Goal: Navigation & Orientation: Find specific page/section

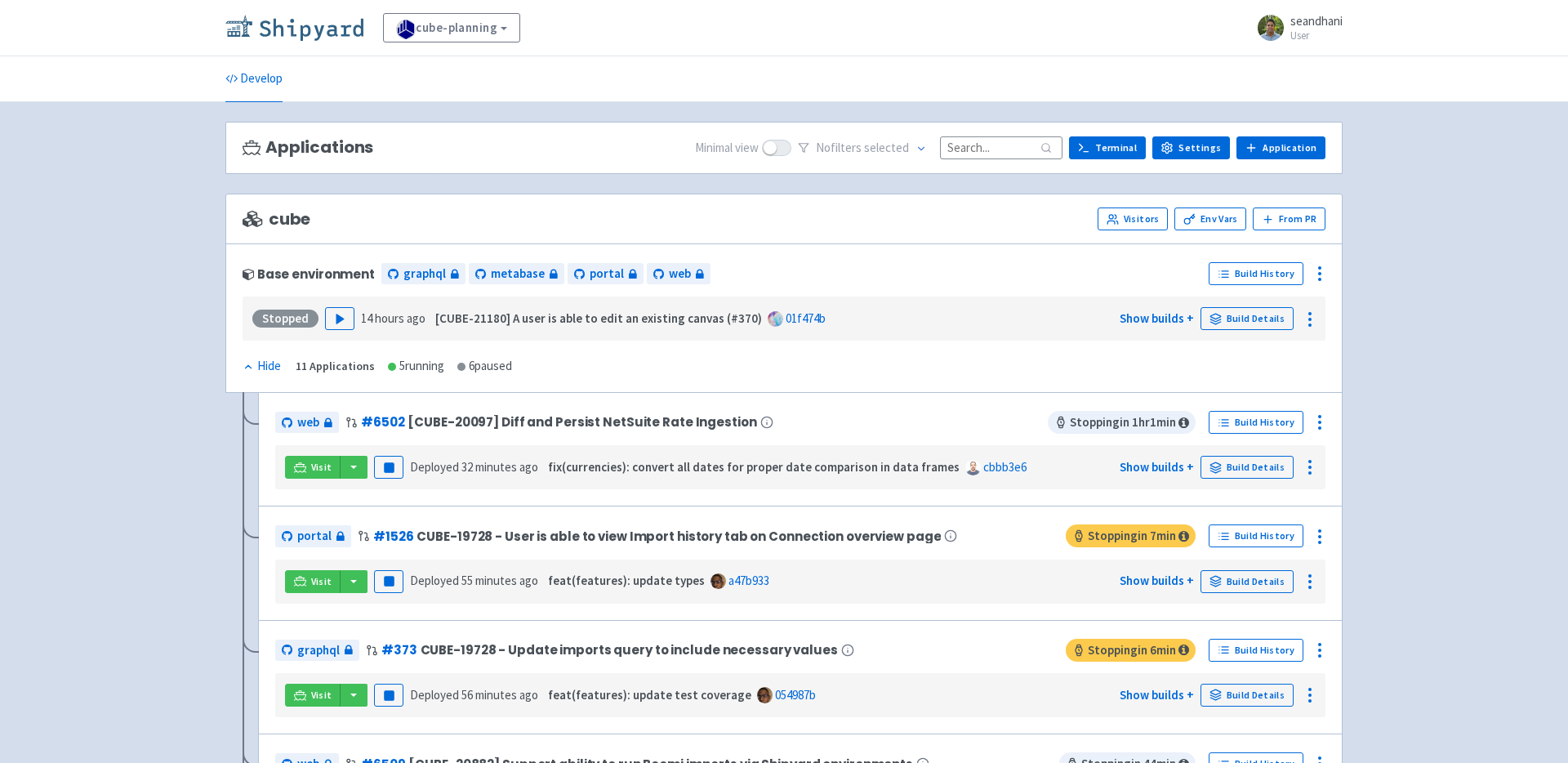
click at [321, 40] on link at bounding box center [297, 28] width 144 height 27
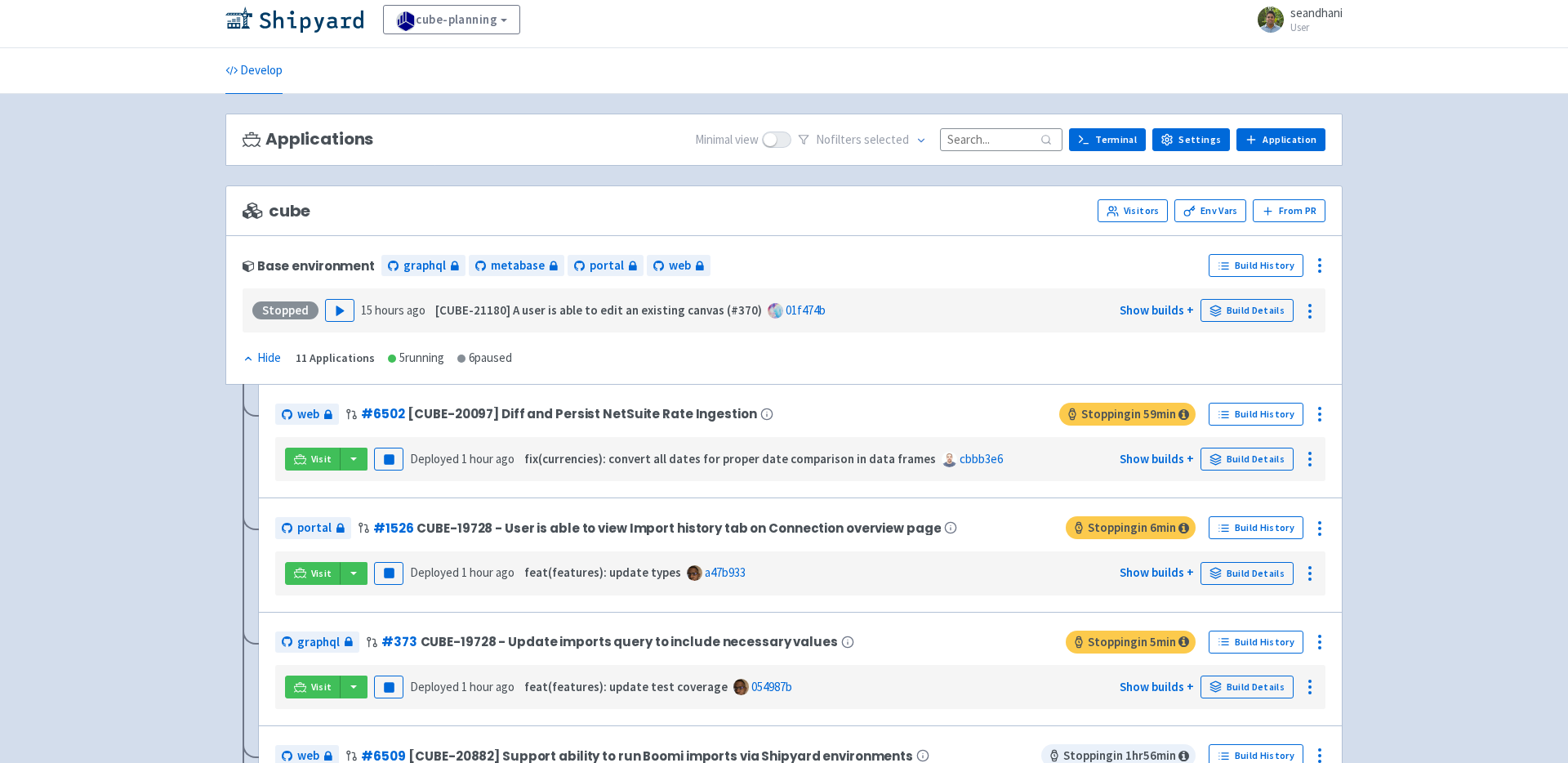
click at [929, 237] on div "Base environment graphql metabase portal web Build History Stopped Play 15 hour…" at bounding box center [784, 309] width 1117 height 149
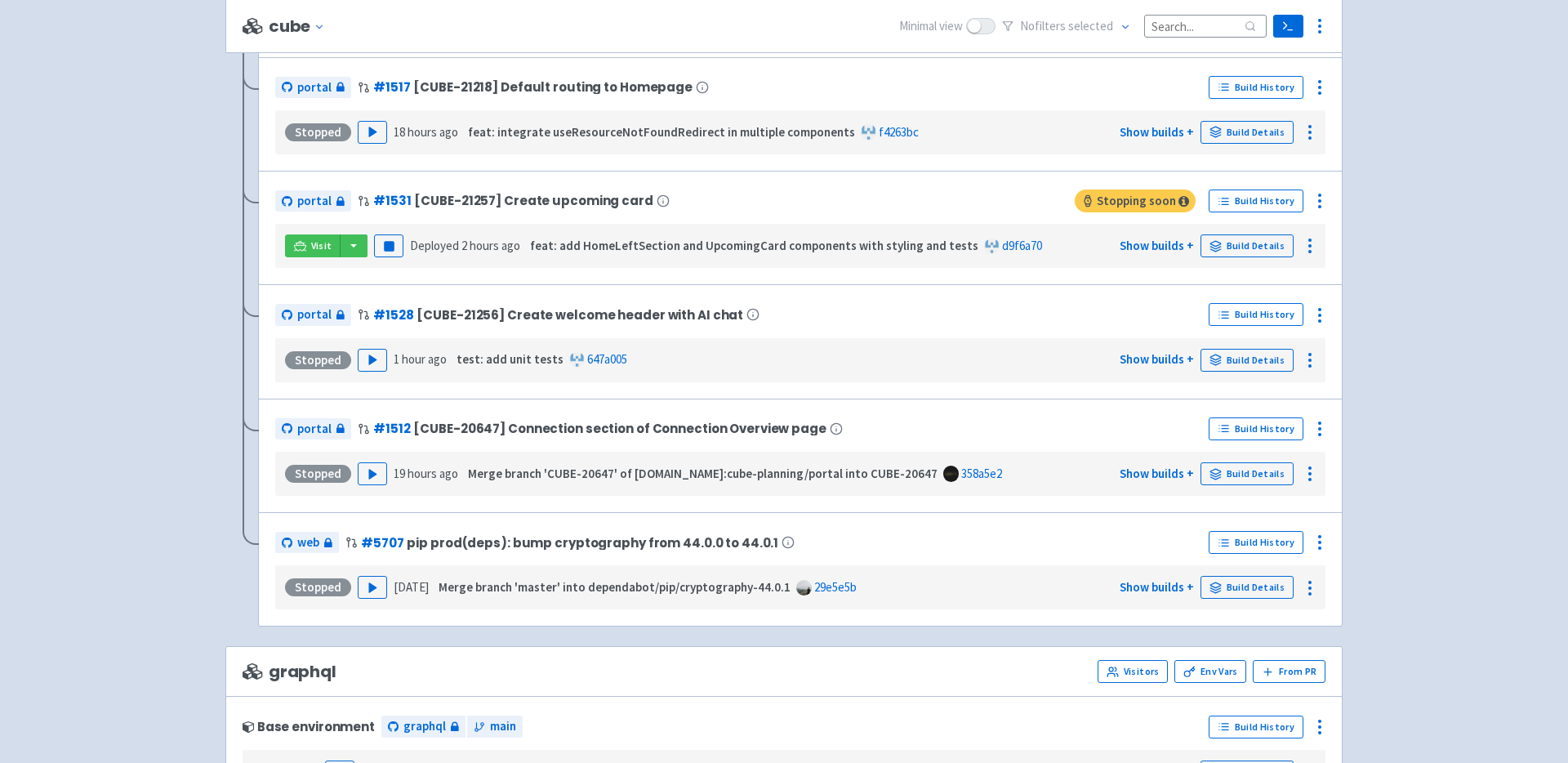
scroll to position [893, 0]
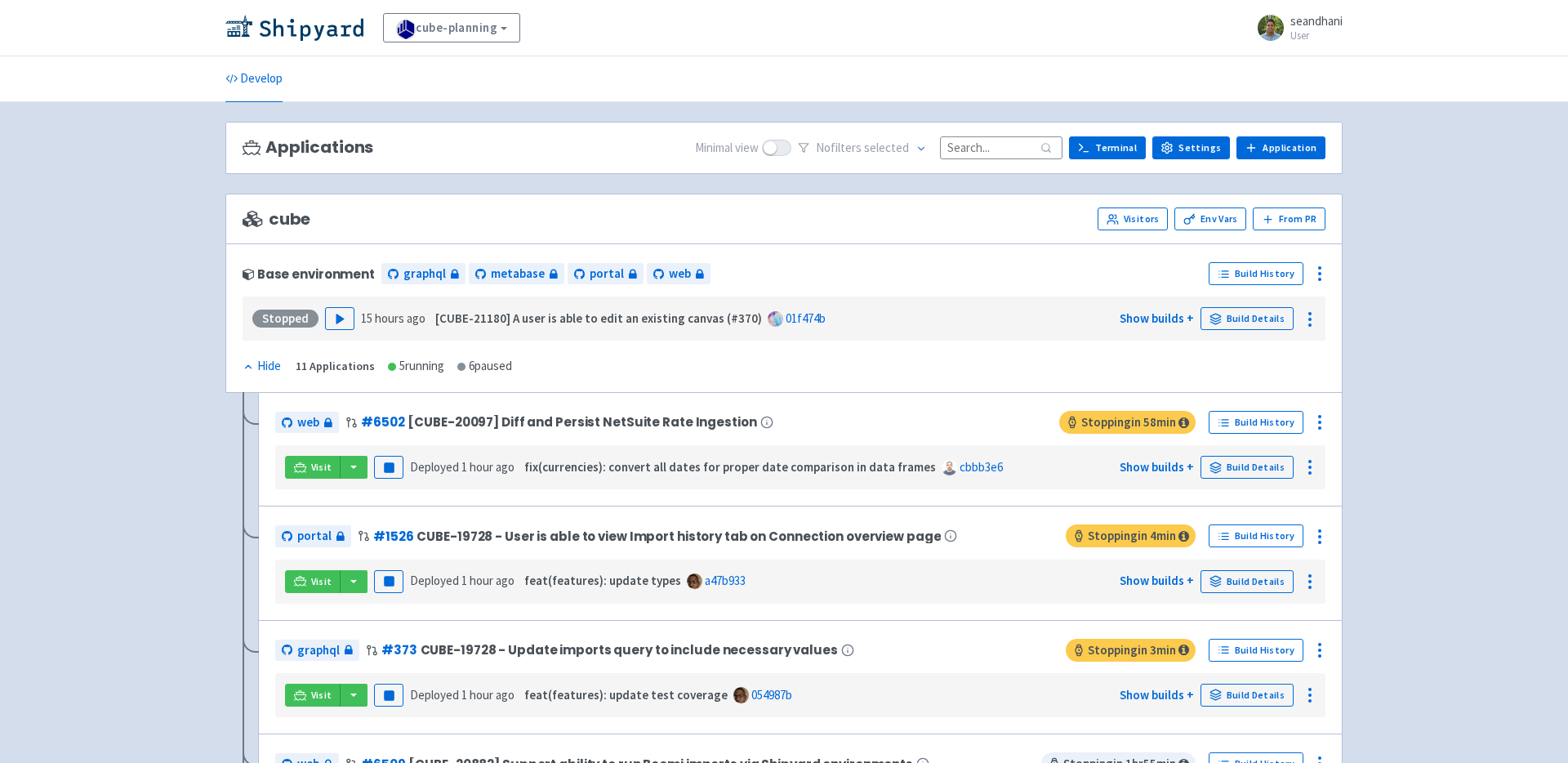
click at [892, 75] on ul "Develop" at bounding box center [784, 79] width 1137 height 45
click at [1306, 316] on icon at bounding box center [1310, 319] width 20 height 20
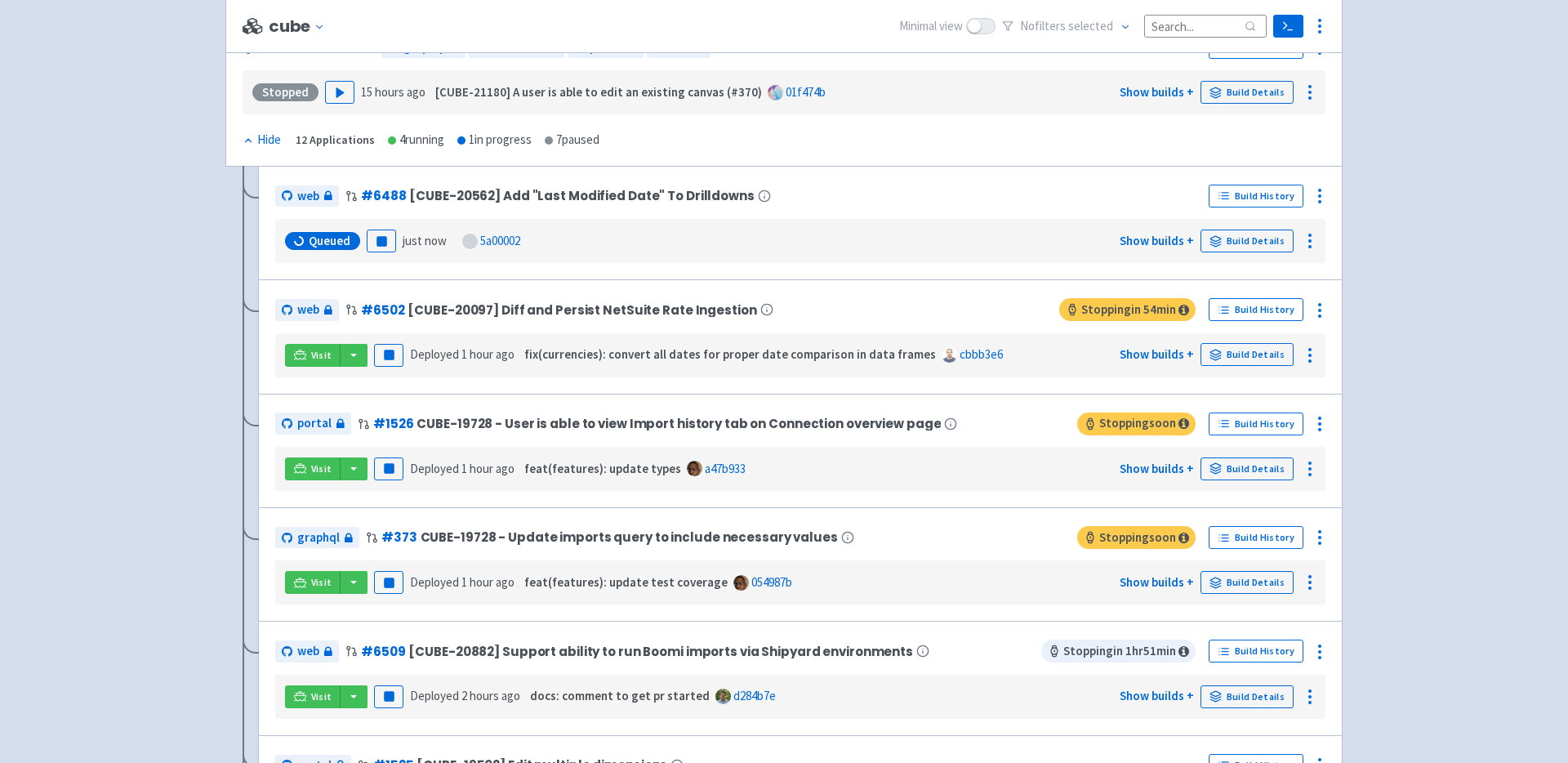
scroll to position [207, 0]
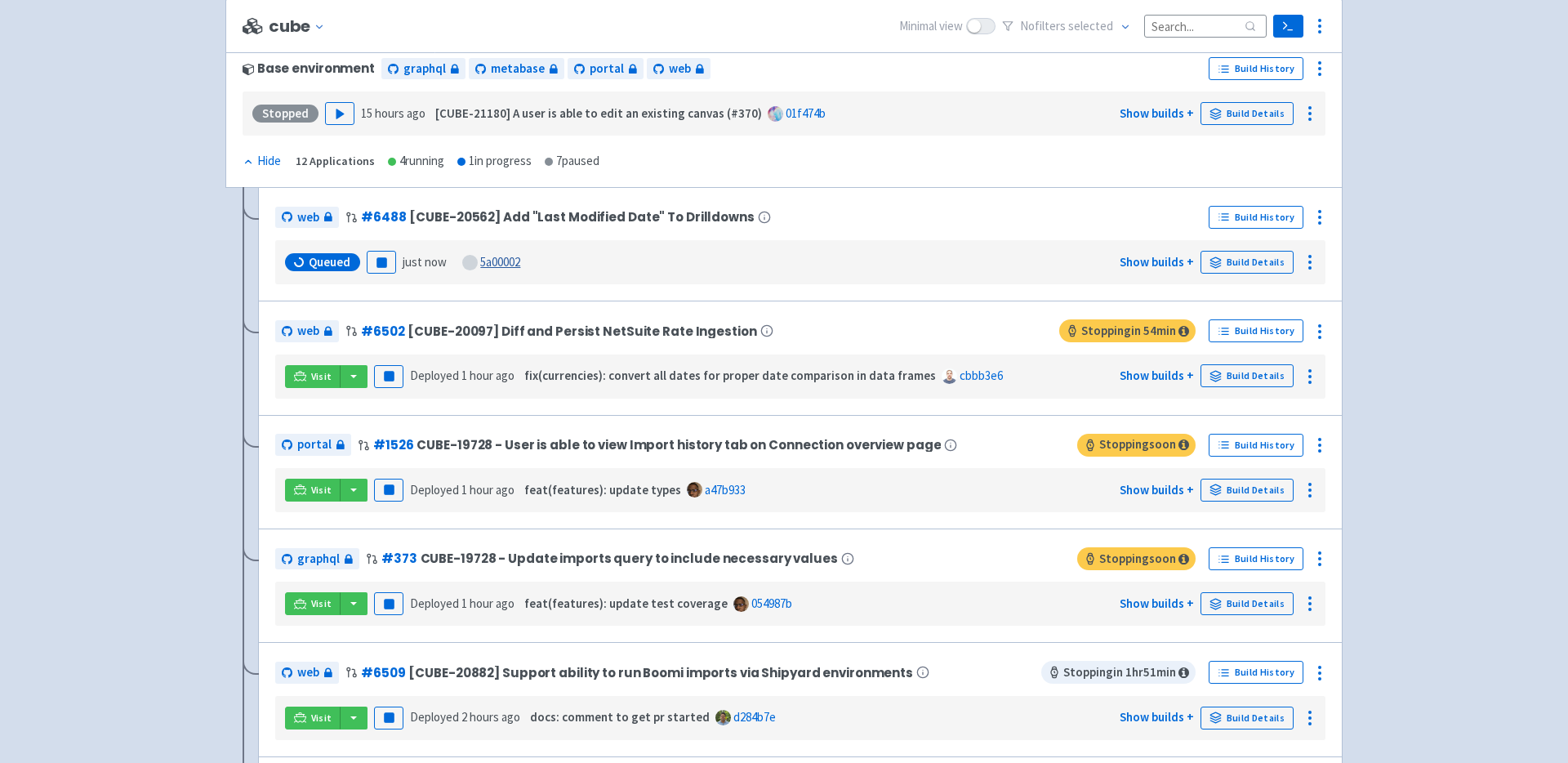
click at [508, 266] on link "5a00002" at bounding box center [500, 262] width 40 height 16
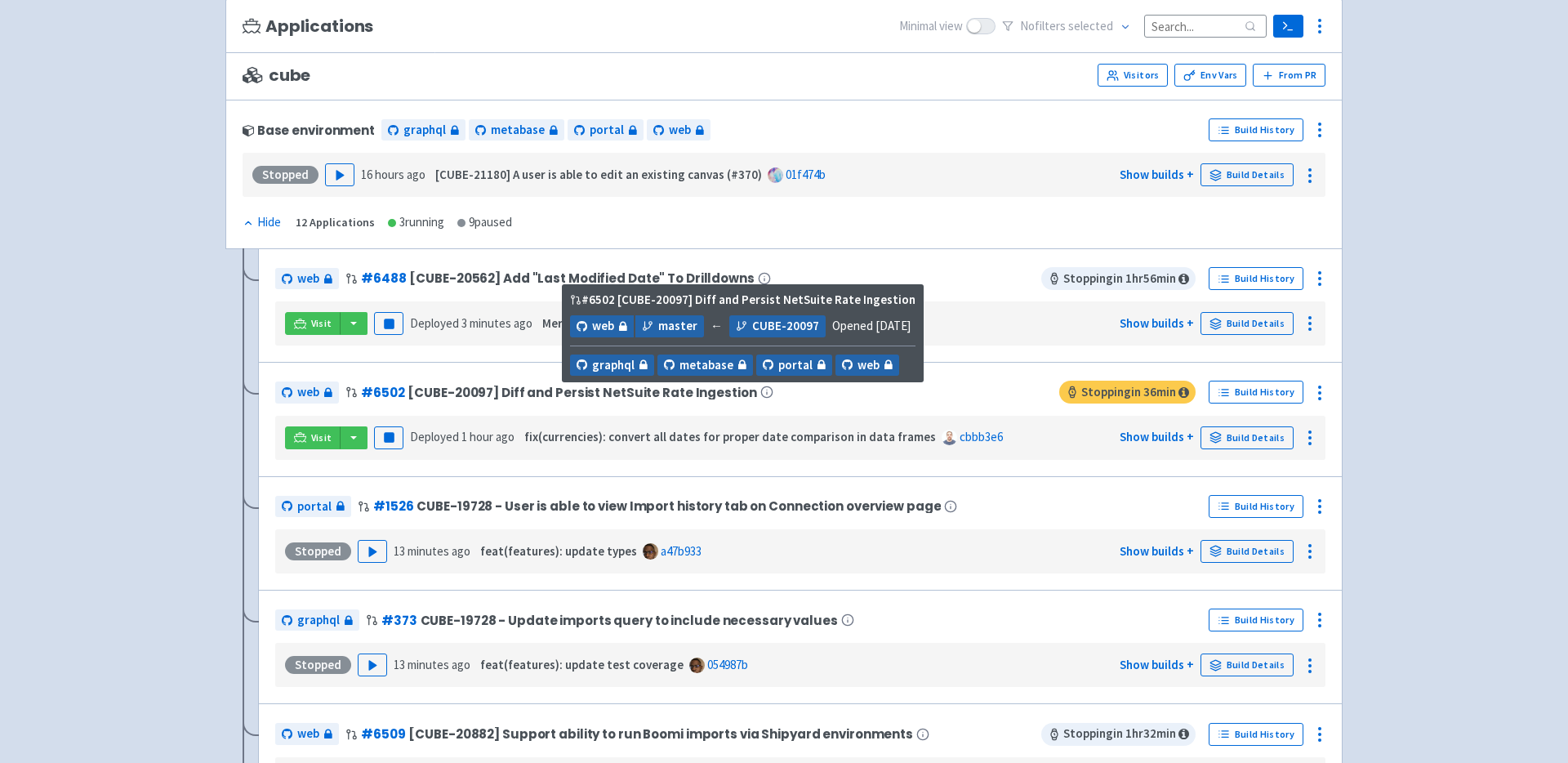
scroll to position [146, 0]
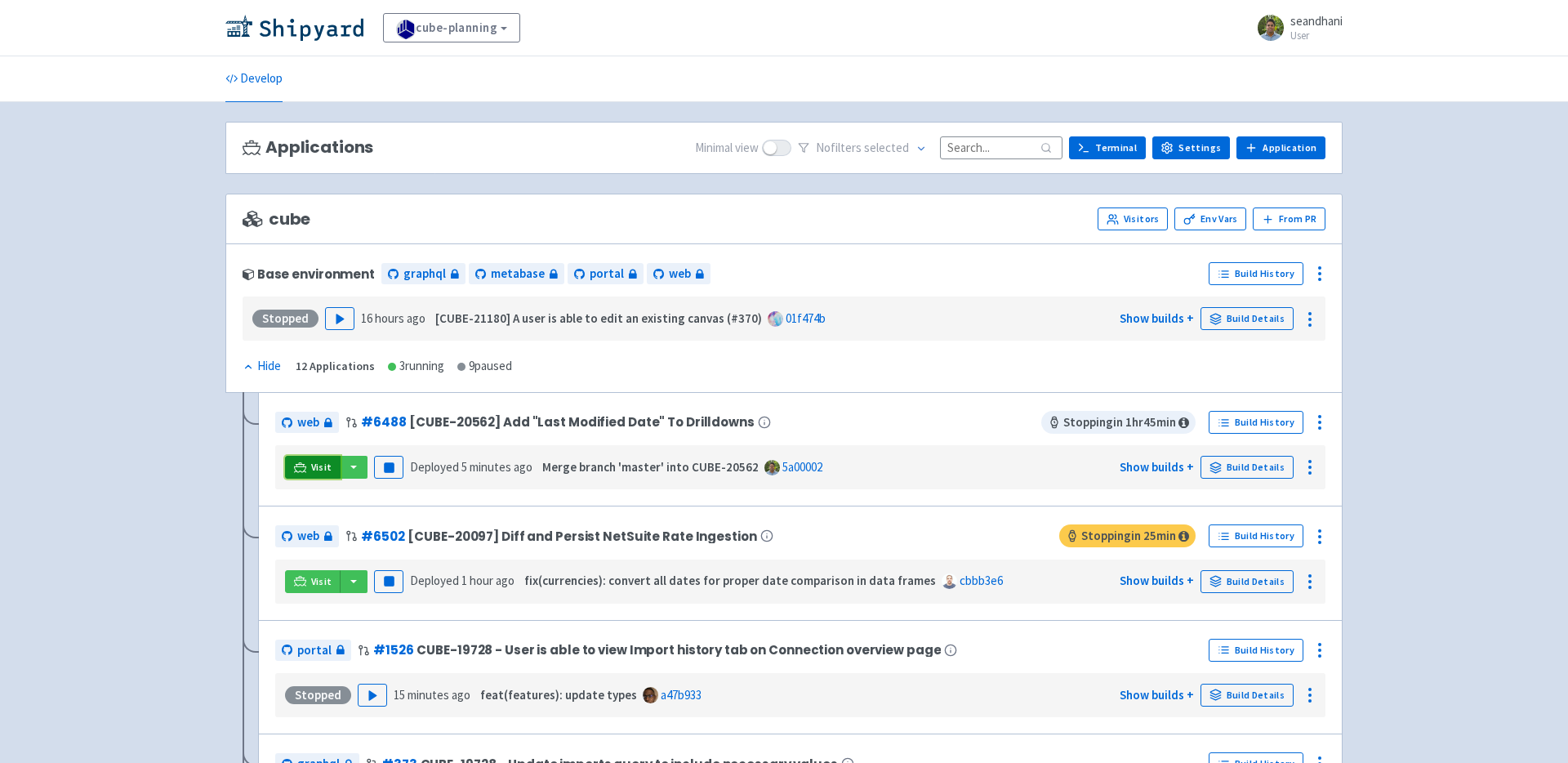
click at [321, 465] on span "Visit" at bounding box center [321, 467] width 22 height 13
